Goal: Find specific page/section: Find specific page/section

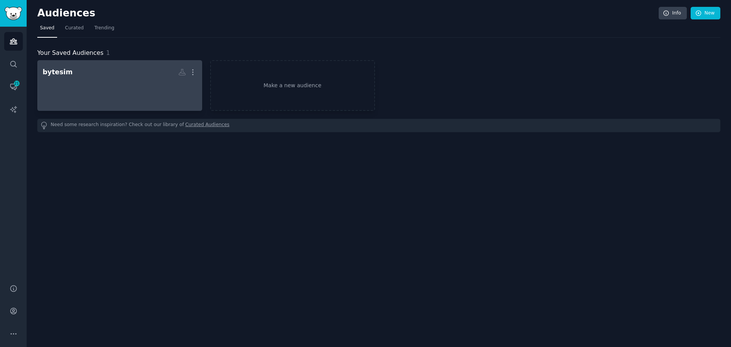
click at [64, 92] on div at bounding box center [120, 92] width 154 height 27
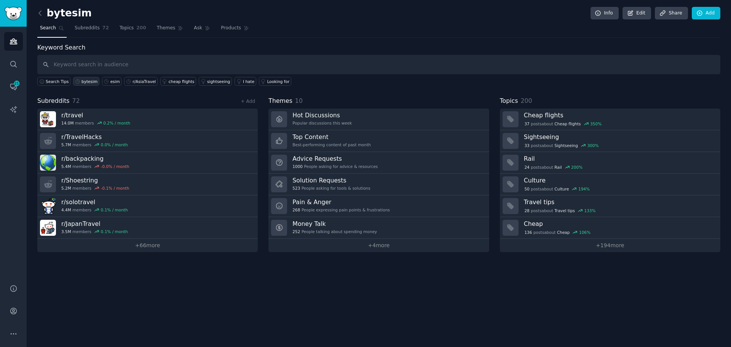
click at [91, 84] on div "bytesim" at bounding box center [89, 81] width 16 height 5
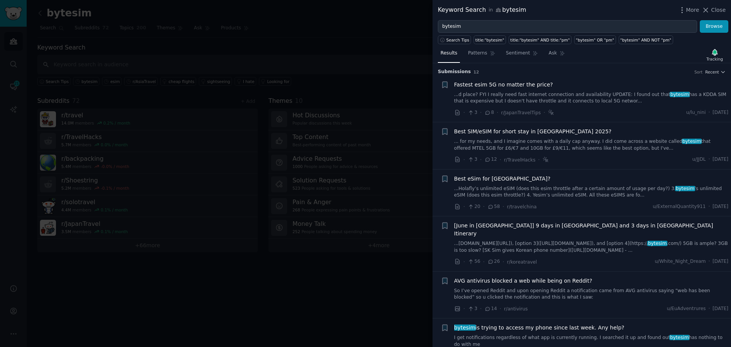
click at [93, 88] on div at bounding box center [365, 173] width 731 height 347
